Goal: Task Accomplishment & Management: Use online tool/utility

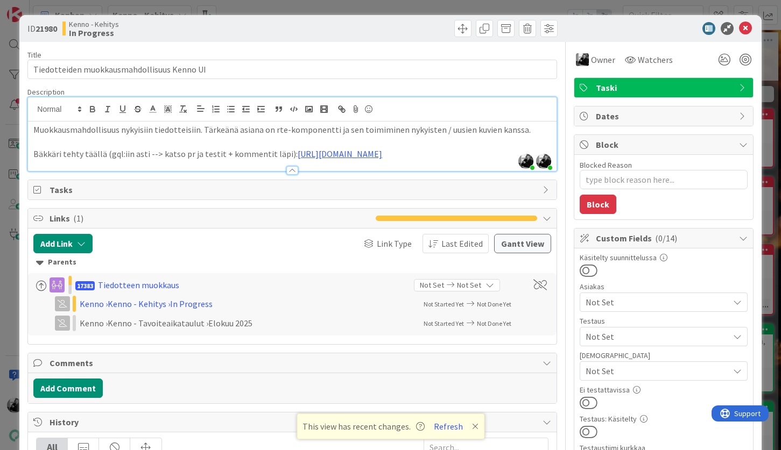
scroll to position [199, 0]
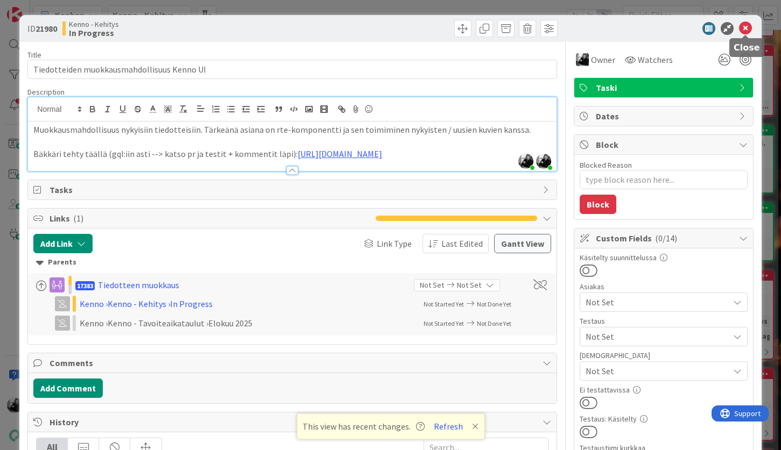
click at [748, 29] on icon at bounding box center [745, 28] width 13 height 13
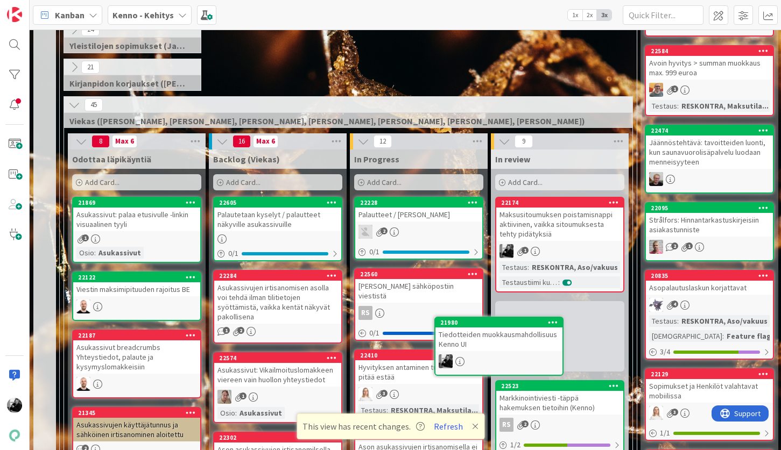
scroll to position [225, 0]
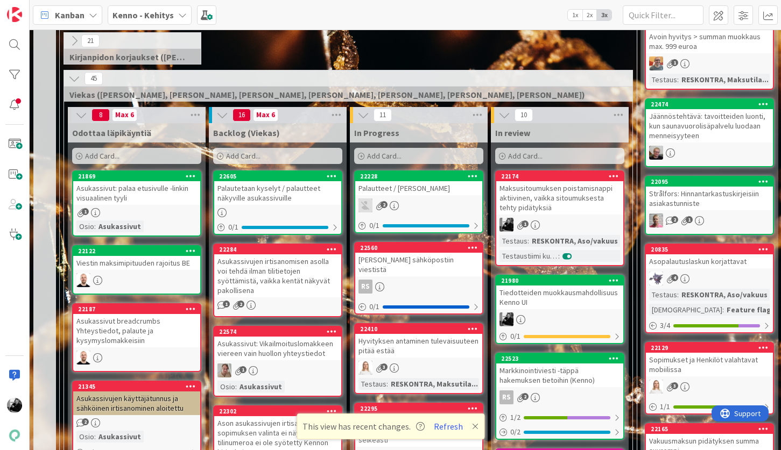
click at [574, 293] on div "Tiedotteiden muokkausmahdollisuus Kenno UI" at bounding box center [559, 298] width 127 height 24
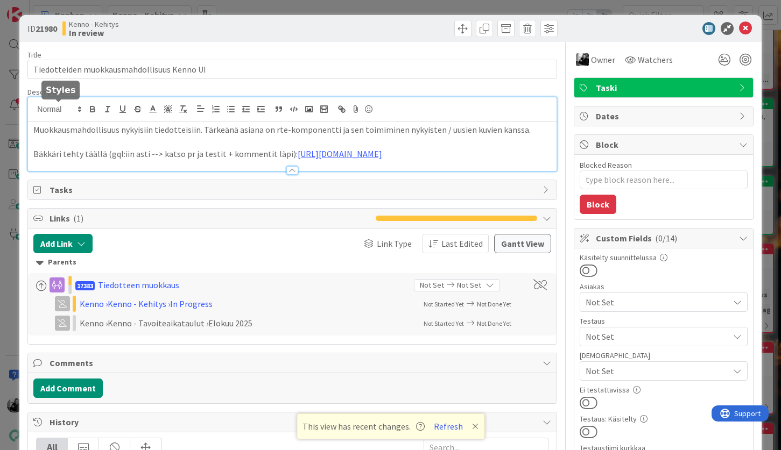
click at [33, 111] on div "Muokkausmahdollisuus nykyisiin tiedotteisiin. Tärkeänä asiana on rte-komponentt…" at bounding box center [292, 134] width 528 height 74
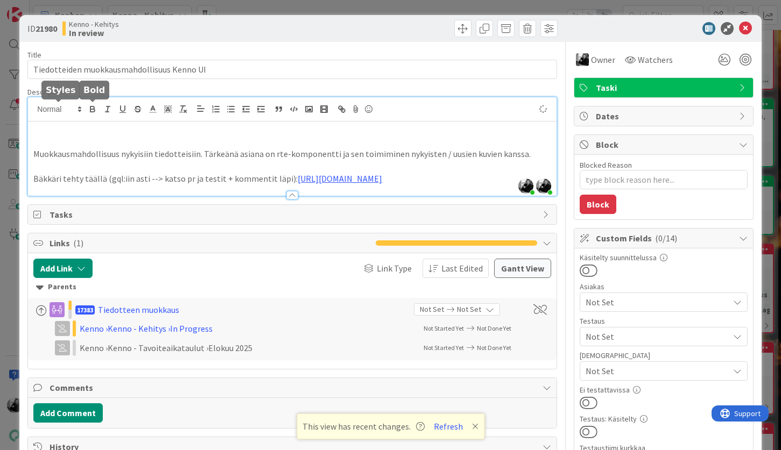
type textarea "x"
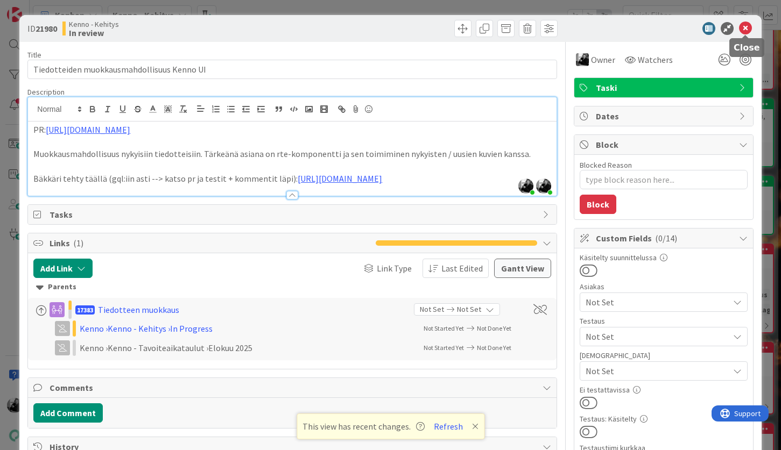
click at [746, 29] on icon at bounding box center [745, 28] width 13 height 13
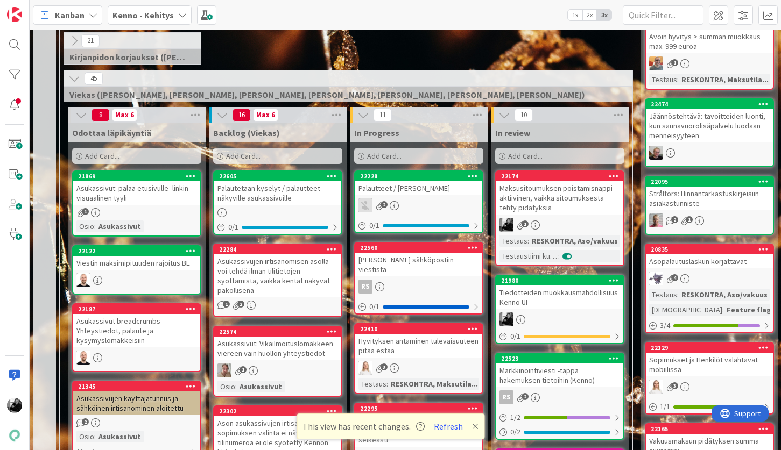
click at [243, 200] on div "Palautetaan kyselyt / palautteet näkyville asukassivuille" at bounding box center [277, 193] width 127 height 24
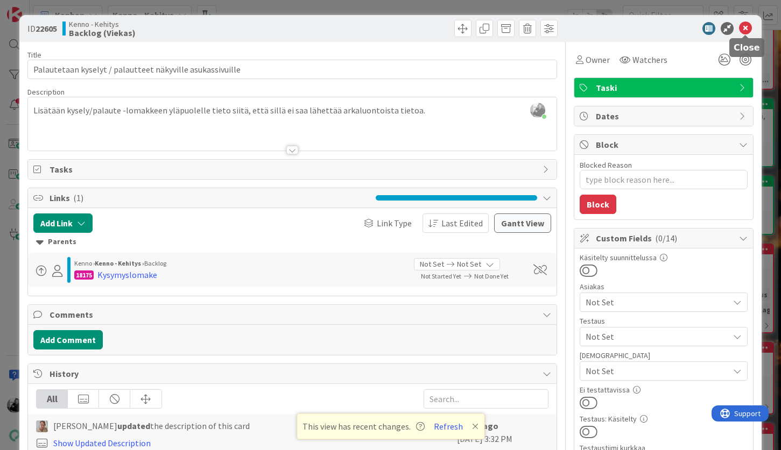
click at [746, 33] on icon at bounding box center [745, 28] width 13 height 13
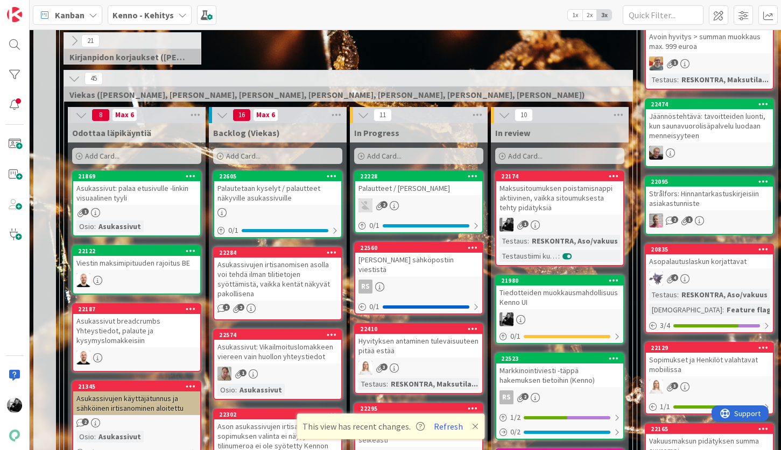
scroll to position [240, 0]
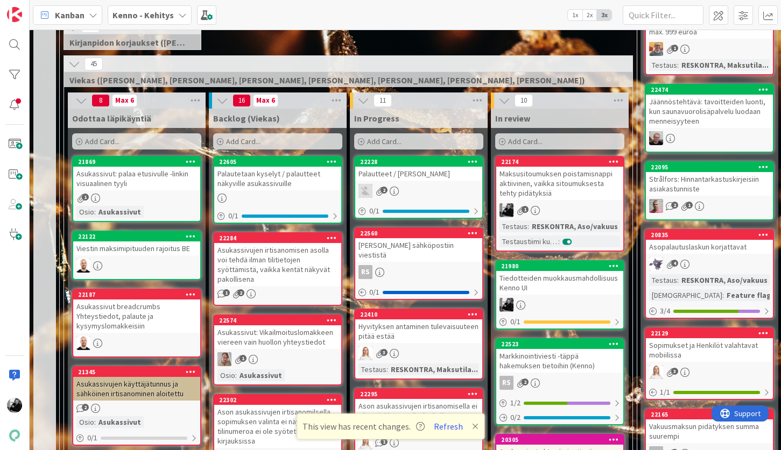
click at [271, 183] on div "Palautetaan kyselyt / palautteet näkyville asukassivuille" at bounding box center [277, 179] width 127 height 24
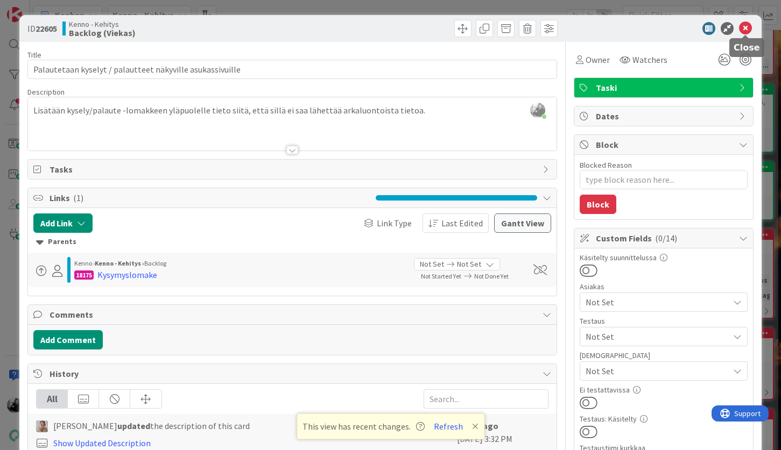
click at [744, 28] on icon at bounding box center [745, 28] width 13 height 13
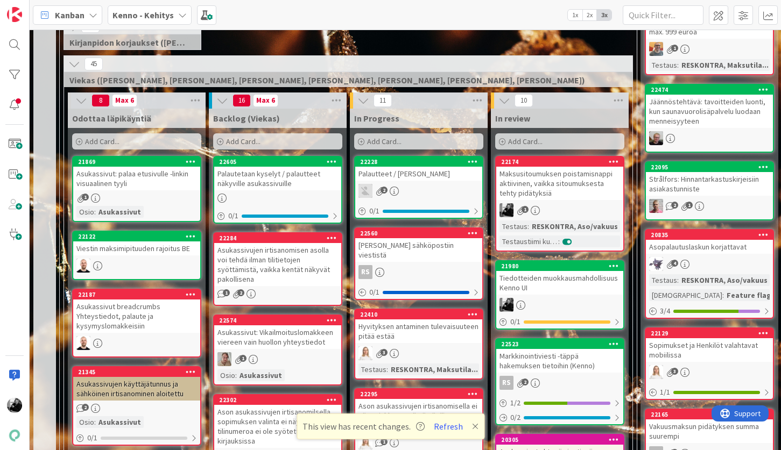
click at [281, 177] on div "Palautetaan kyselyt / palautteet näkyville asukassivuille" at bounding box center [277, 179] width 127 height 24
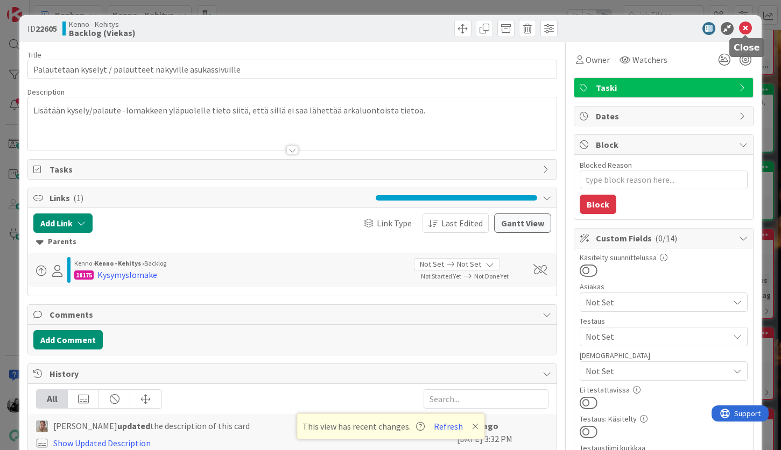
click at [744, 26] on icon at bounding box center [745, 28] width 13 height 13
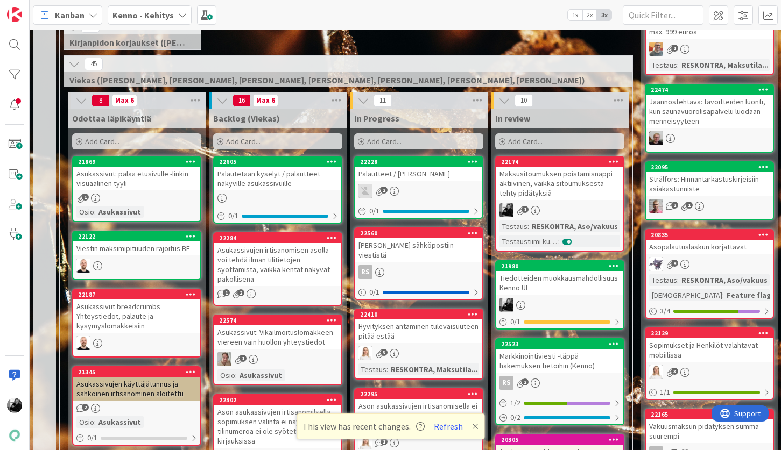
click at [283, 271] on div "Asukassivujen irtisanomisen asolla voi tehdä ilman tilitietojen syöttämistä, va…" at bounding box center [277, 264] width 127 height 43
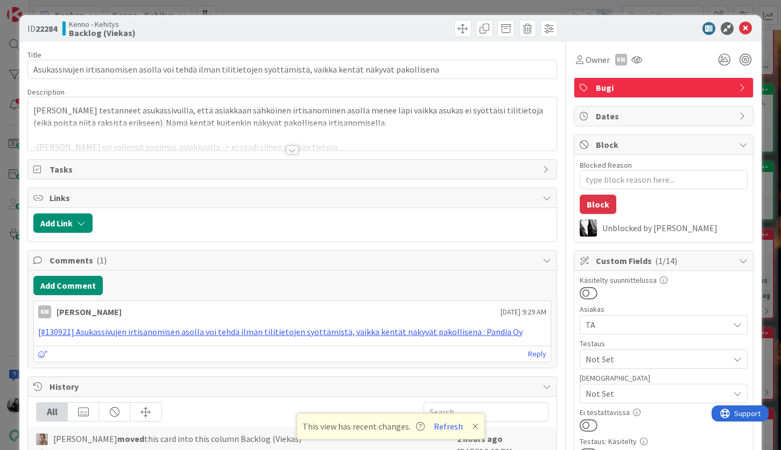
click at [292, 152] on div at bounding box center [292, 150] width 12 height 9
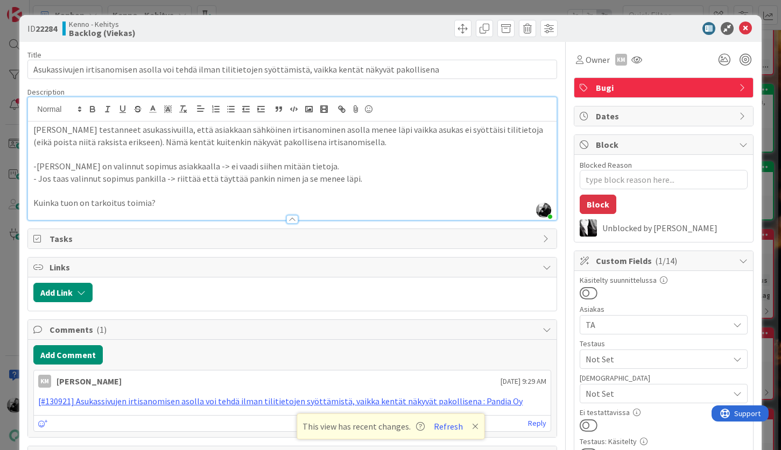
click at [371, 158] on p at bounding box center [291, 154] width 517 height 12
click at [747, 29] on icon at bounding box center [745, 28] width 13 height 13
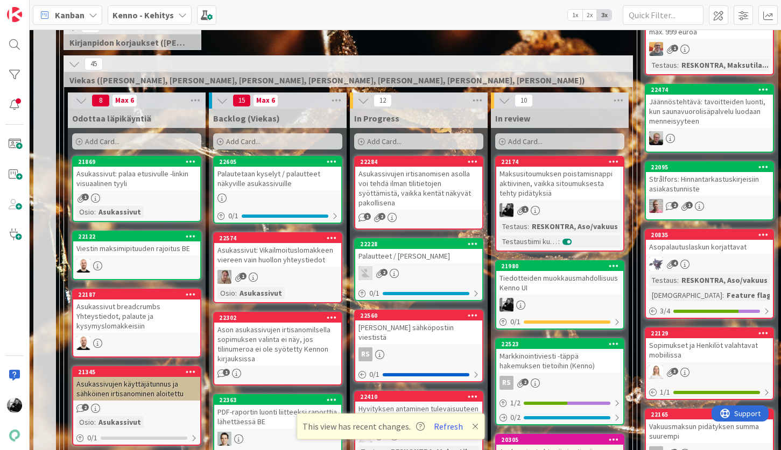
click at [450, 183] on div "Asukassivujen irtisanomisen asolla voi tehdä ilman tilitietojen syöttämistä, va…" at bounding box center [418, 188] width 127 height 43
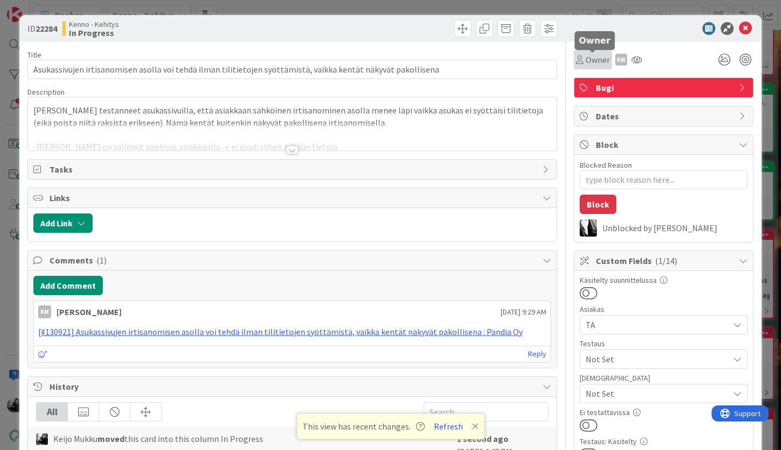
click at [594, 63] on span "Owner" at bounding box center [597, 59] width 24 height 13
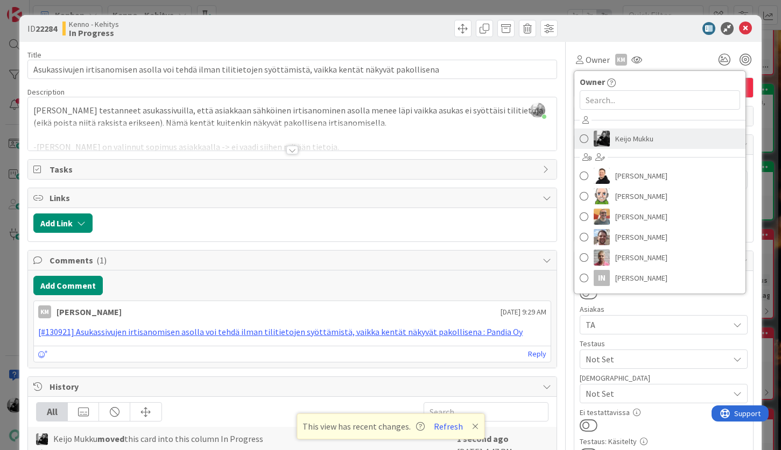
click at [622, 143] on span "Keijo Mukku" at bounding box center [634, 139] width 38 height 16
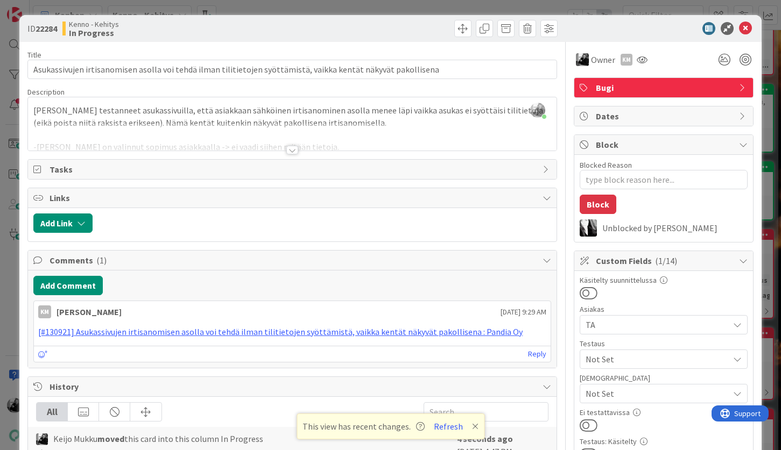
type textarea "x"
click at [747, 29] on icon at bounding box center [745, 28] width 13 height 13
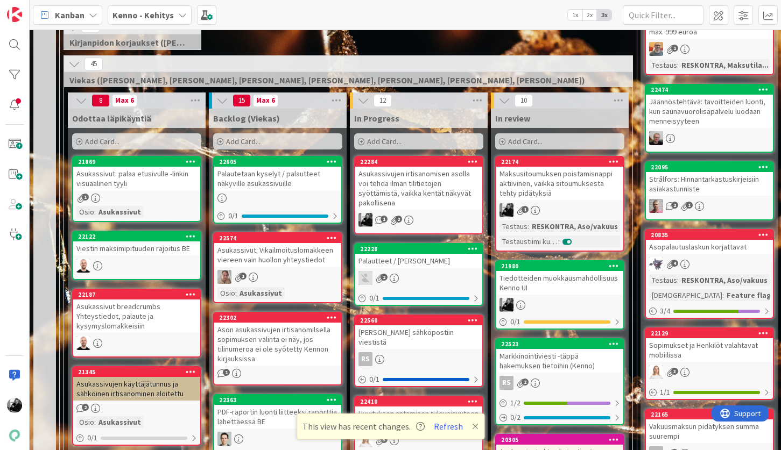
click at [374, 37] on div "21 Kirjanpidon korjaukset ([PERSON_NAME], JaakkoHä)" at bounding box center [348, 37] width 572 height 38
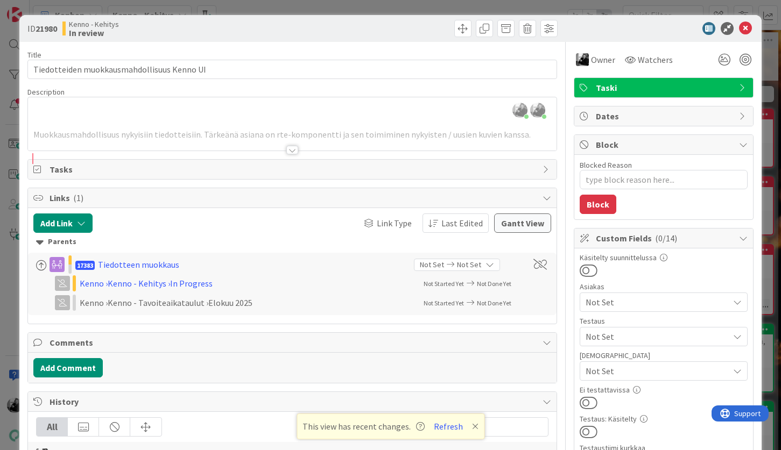
scroll to position [349, 0]
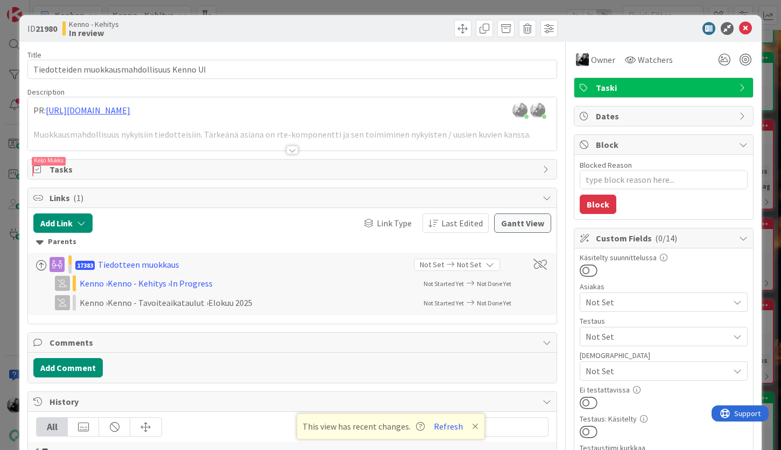
type textarea "x"
